Goal: Task Accomplishment & Management: Complete application form

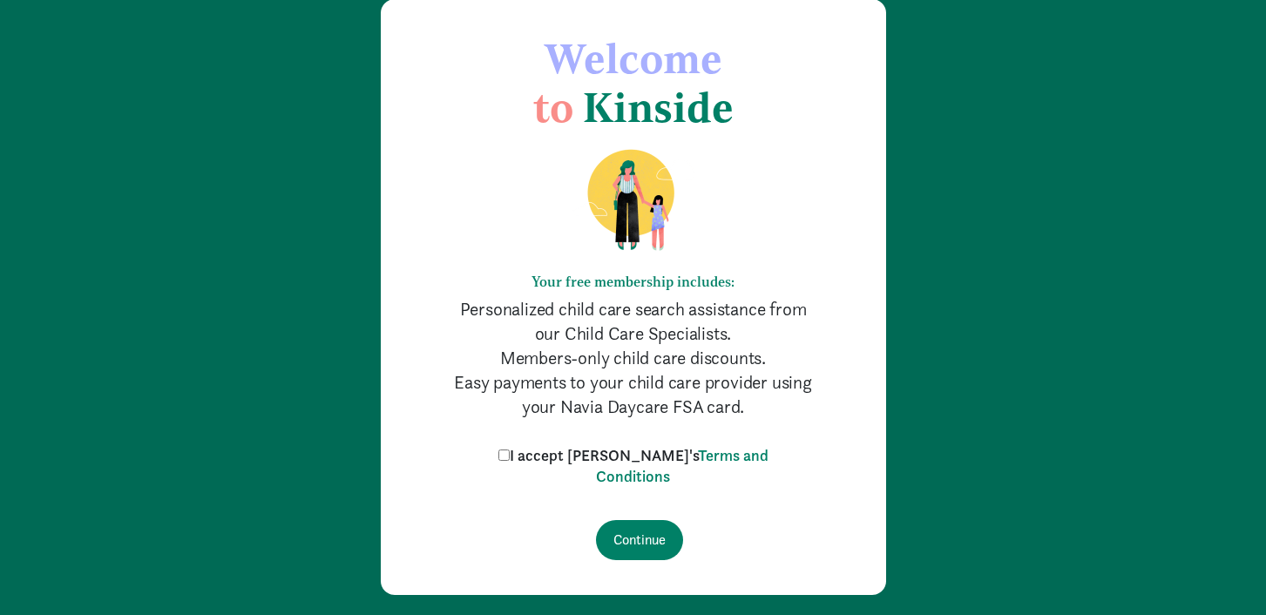
scroll to position [120, 0]
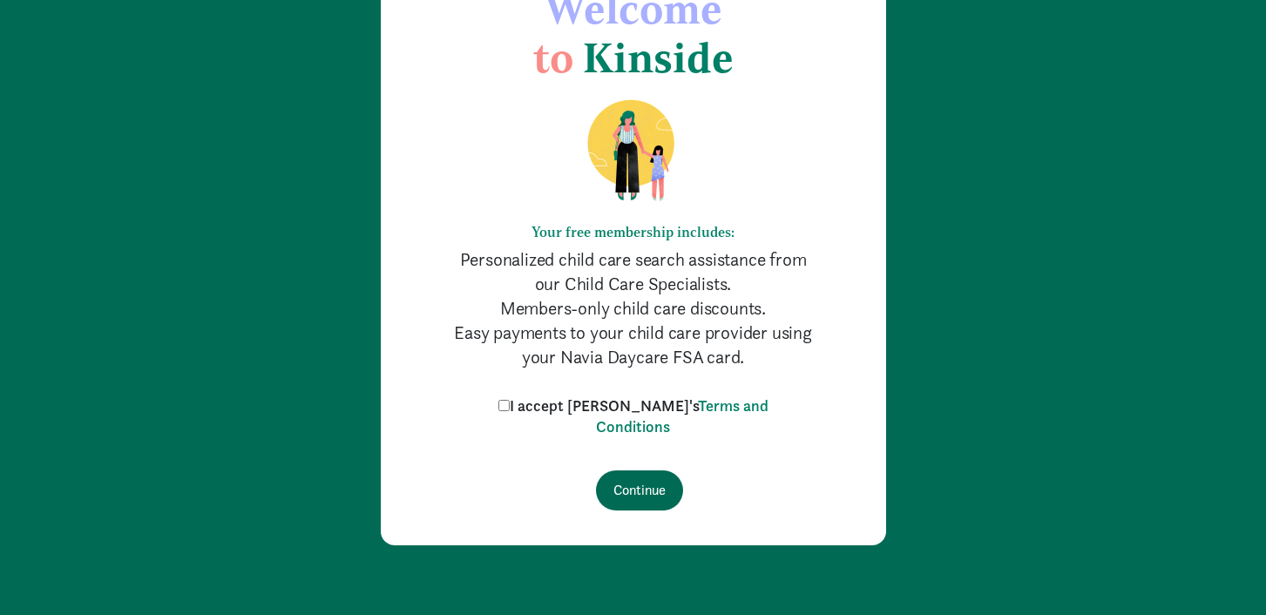
drag, startPoint x: 539, startPoint y: 408, endPoint x: 613, endPoint y: 487, distance: 107.9
click at [510, 408] on input "I accept Kinside's Terms and Conditions" at bounding box center [503, 405] width 11 height 11
checkbox input "true"
click at [651, 495] on input "Continue" at bounding box center [639, 491] width 87 height 40
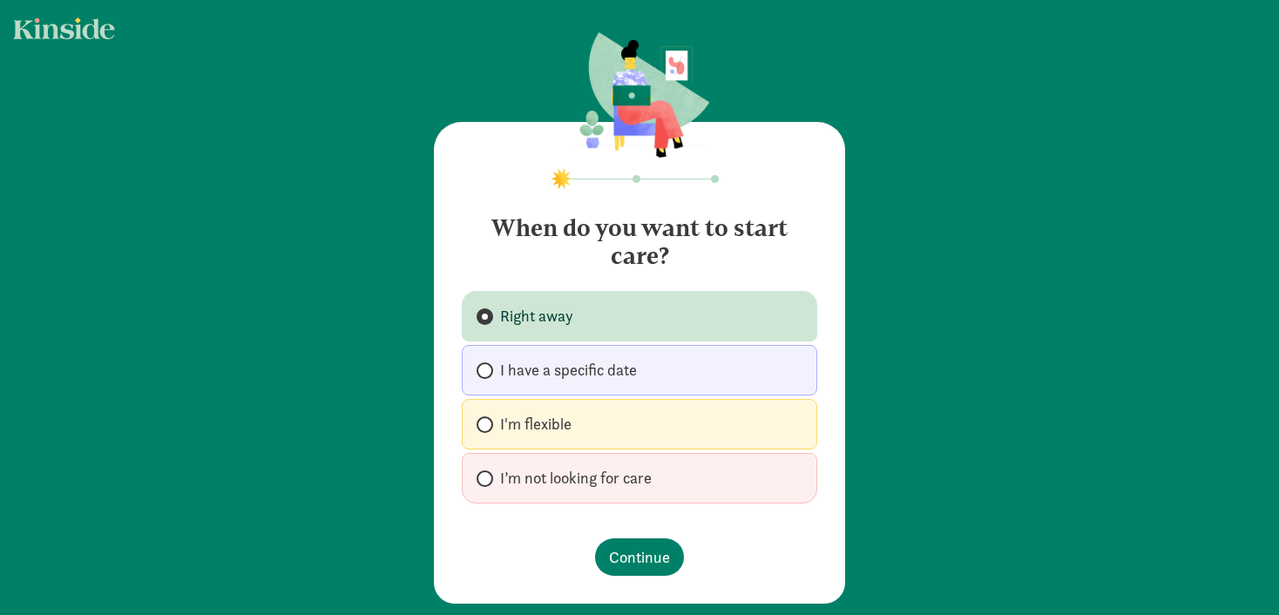
click at [588, 478] on span "I’m not looking for care" at bounding box center [576, 478] width 152 height 21
click at [488, 478] on input "I’m not looking for care" at bounding box center [482, 478] width 11 height 11
radio input "true"
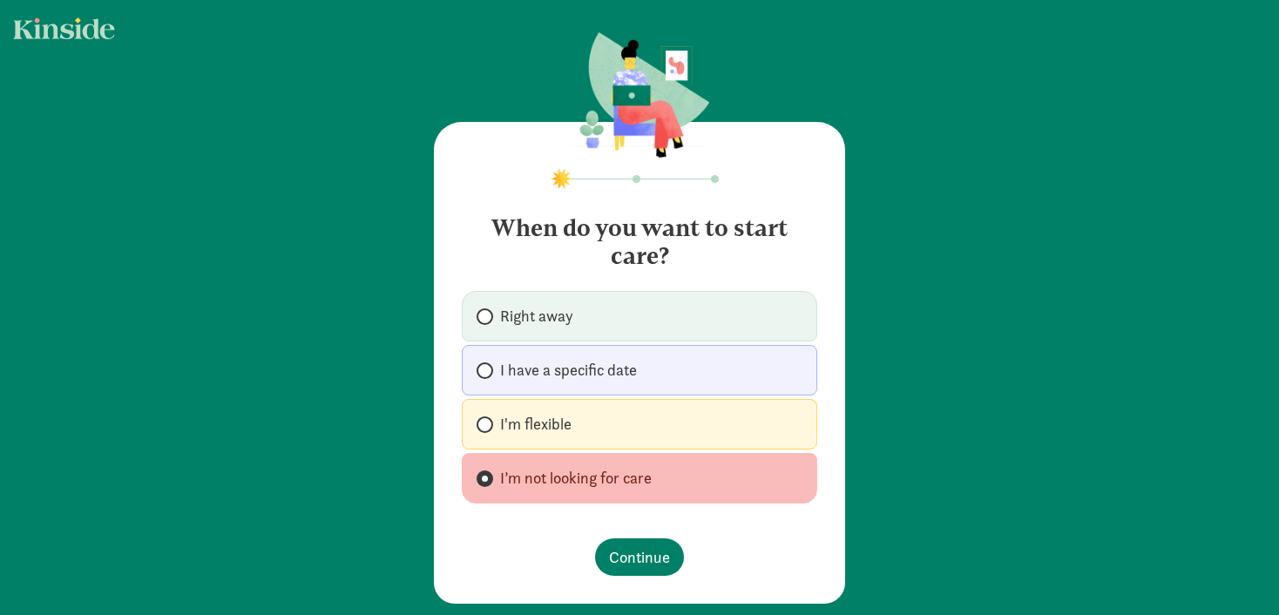
click at [586, 414] on label "I'm flexible" at bounding box center [640, 424] width 356 height 51
click at [488, 419] on input "I'm flexible" at bounding box center [482, 424] width 11 height 11
radio input "true"
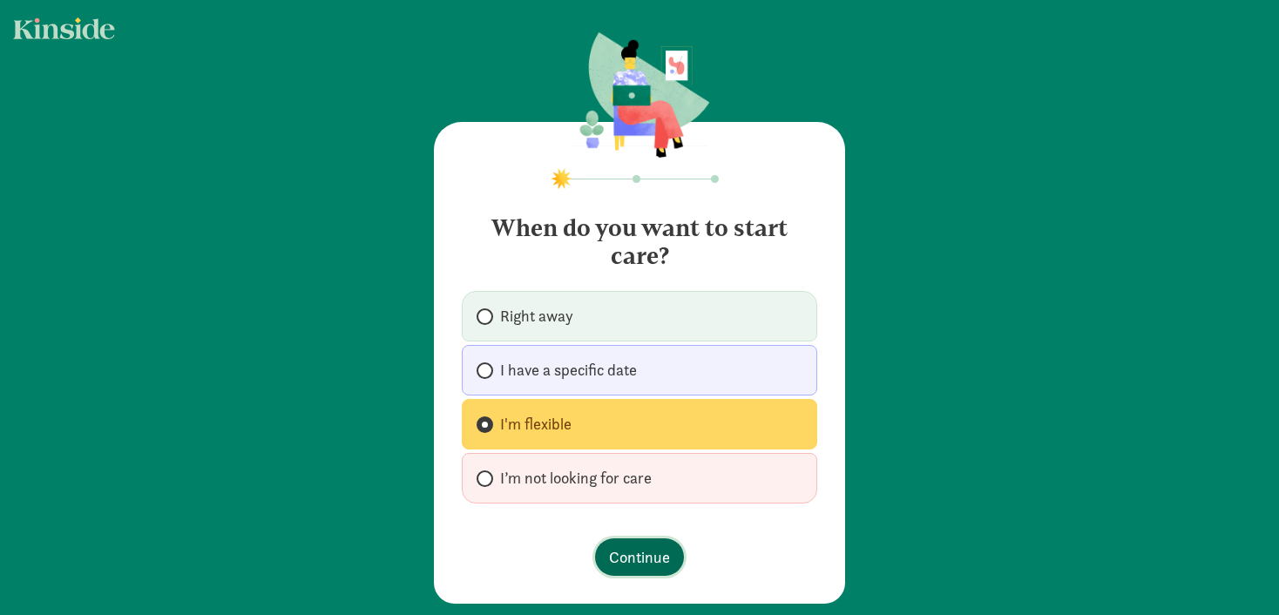
click at [647, 546] on span "Continue" at bounding box center [639, 557] width 61 height 24
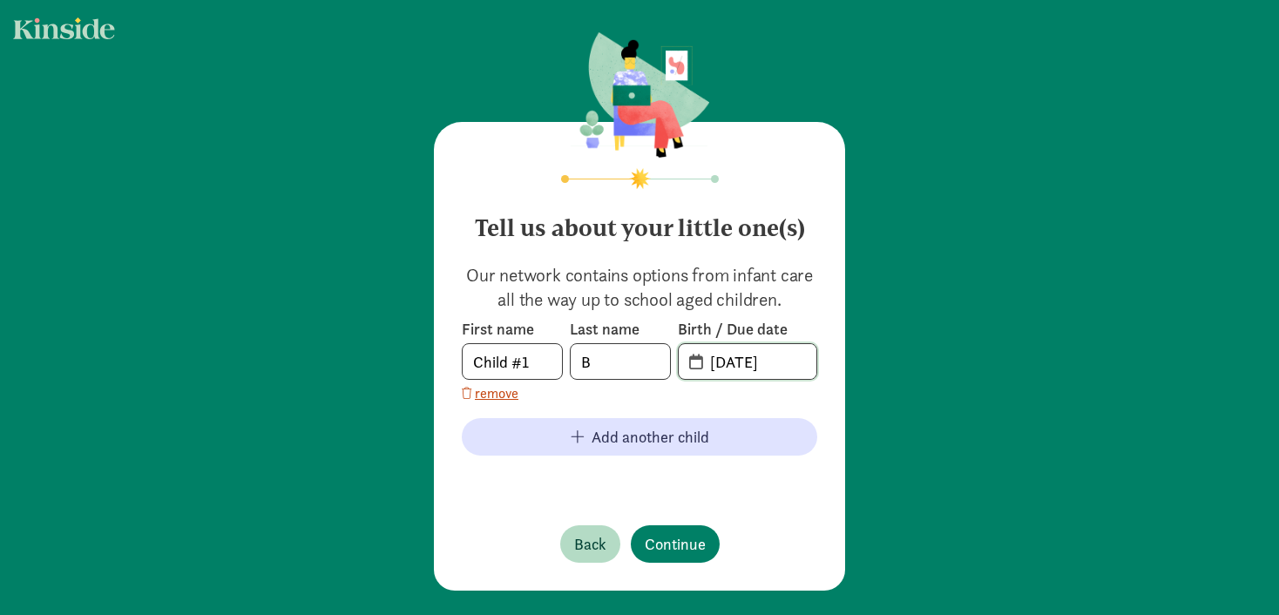
click at [735, 362] on input "[DATE]" at bounding box center [758, 361] width 117 height 35
type input "6"
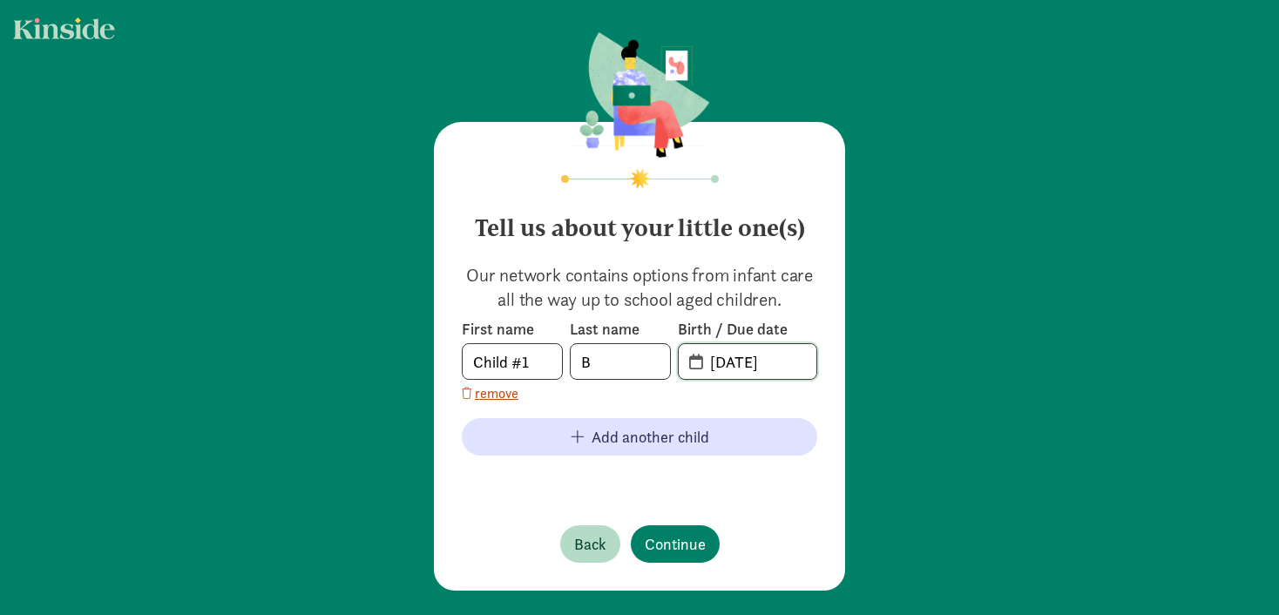
type input "[DATE]"
click at [502, 371] on input "Child #1" at bounding box center [512, 361] width 99 height 35
click at [503, 367] on input "Child #1" at bounding box center [512, 361] width 99 height 35
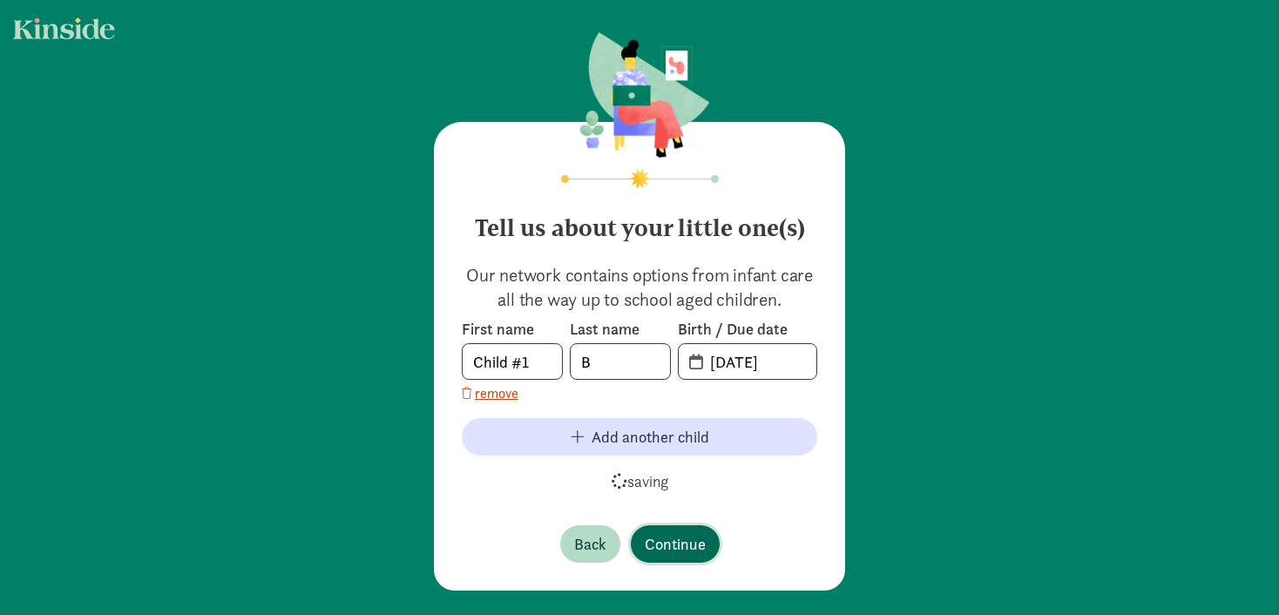
click at [658, 544] on span "Continue" at bounding box center [675, 544] width 61 height 24
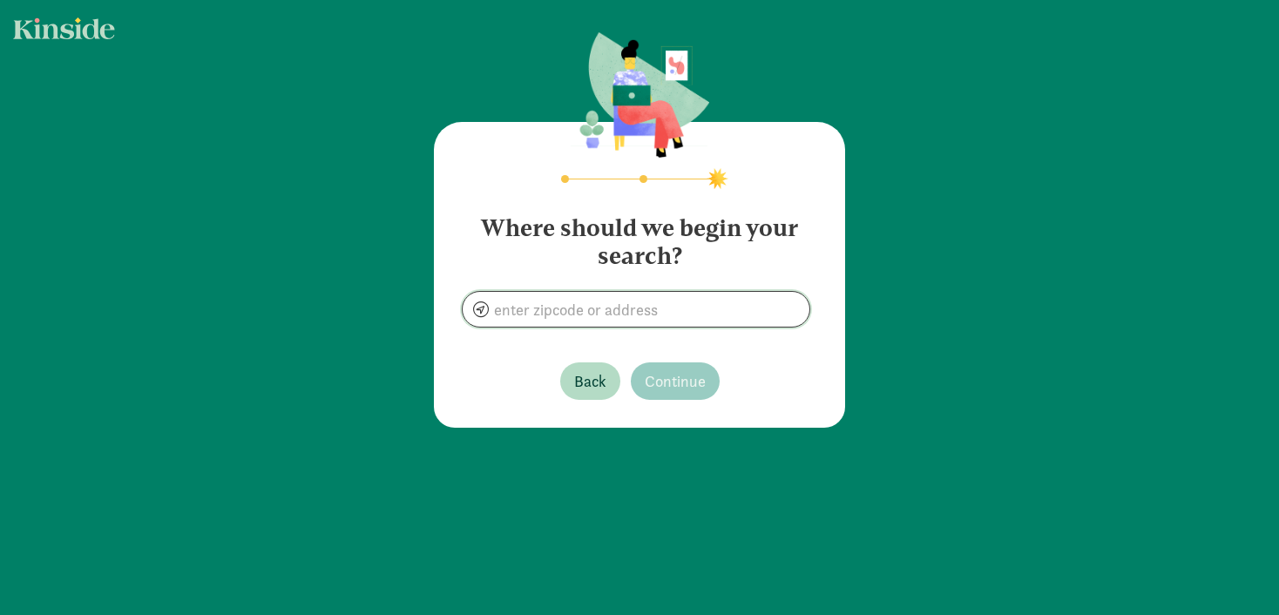
click at [600, 314] on input at bounding box center [636, 309] width 347 height 35
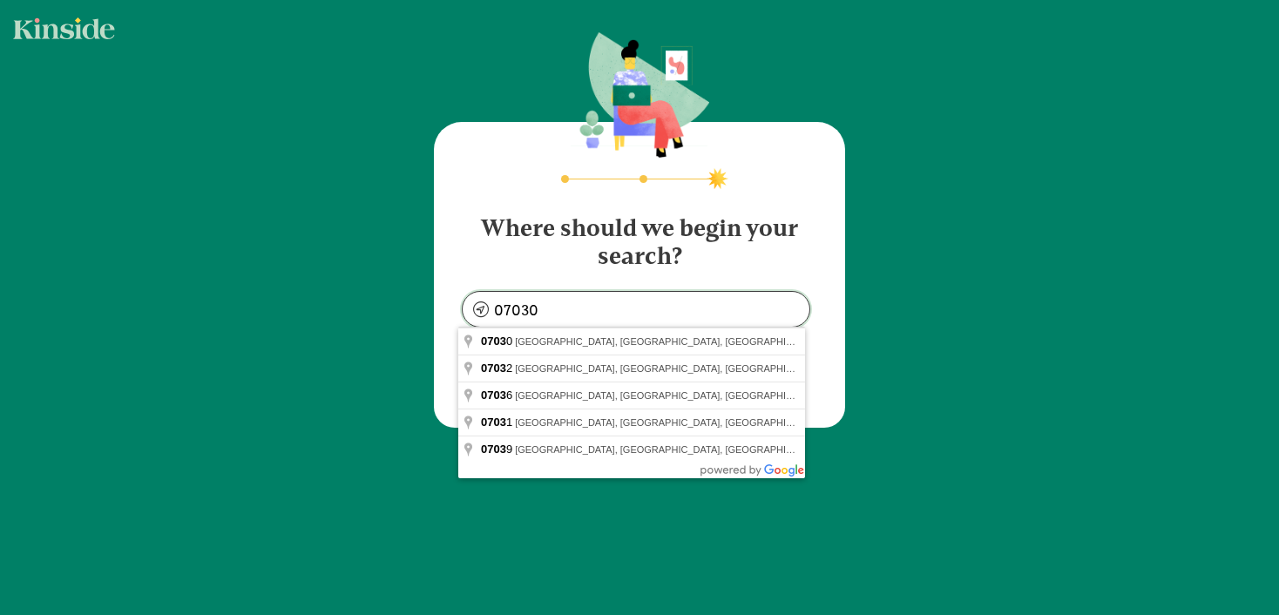
type input "[GEOGRAPHIC_DATA], [GEOGRAPHIC_DATA]"
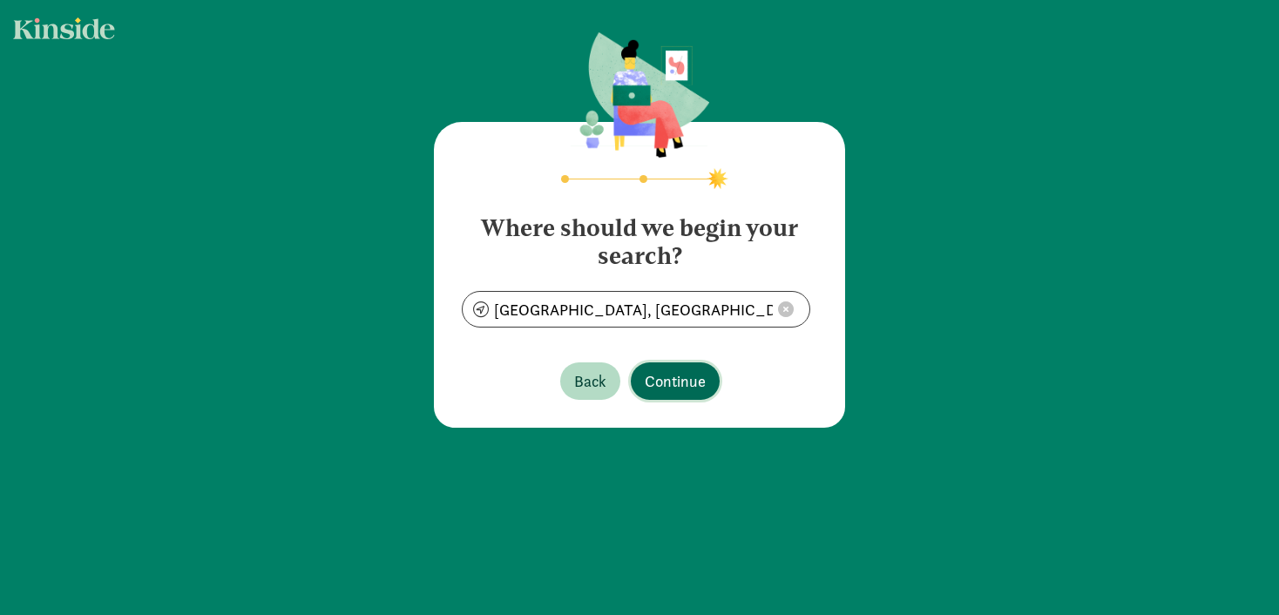
click at [667, 392] on span "Continue" at bounding box center [675, 381] width 61 height 24
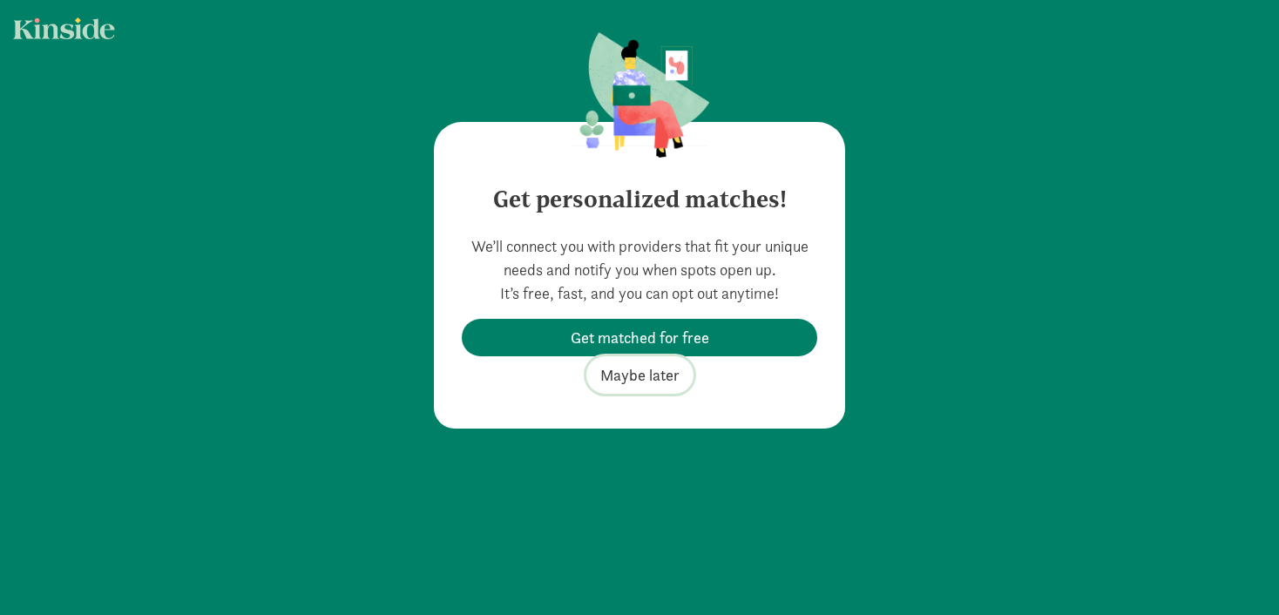
click at [649, 376] on span "Maybe later" at bounding box center [639, 375] width 79 height 24
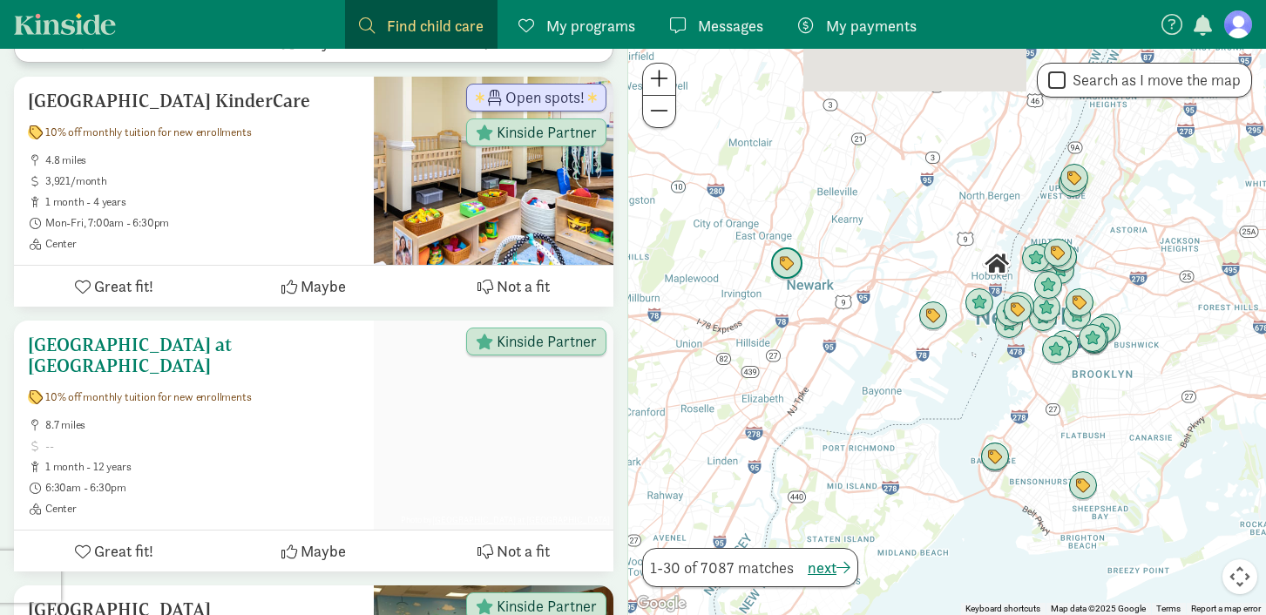
scroll to position [1618, 0]
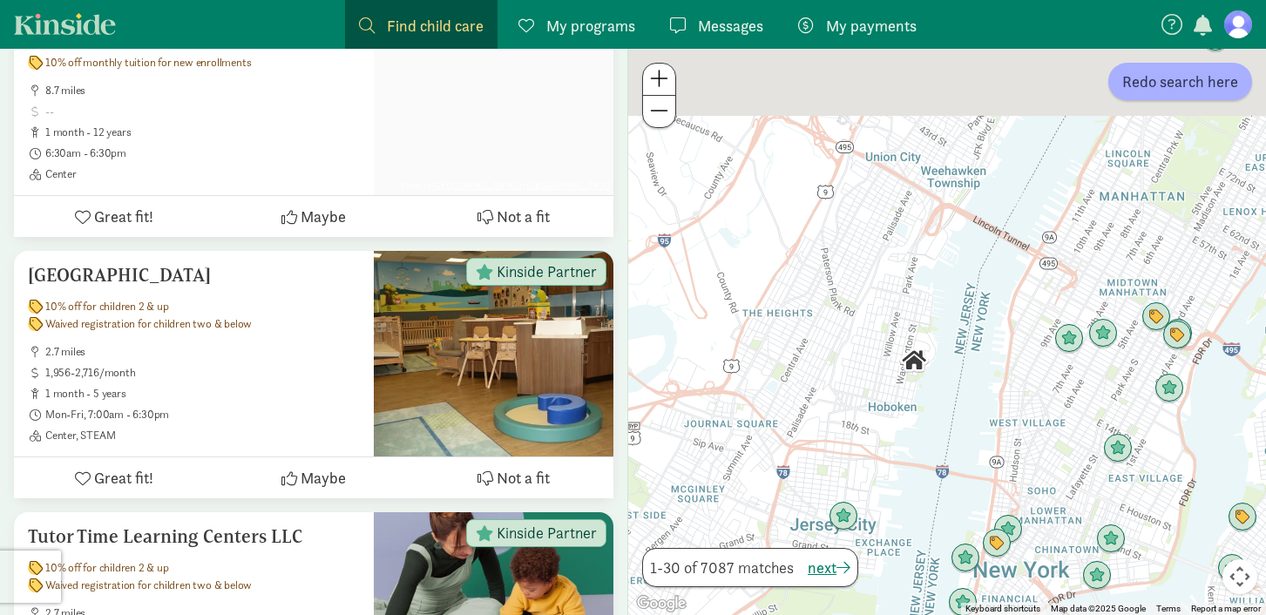
drag, startPoint x: 1060, startPoint y: 343, endPoint x: 1165, endPoint y: 483, distance: 174.8
